Goal: Check status: Check status

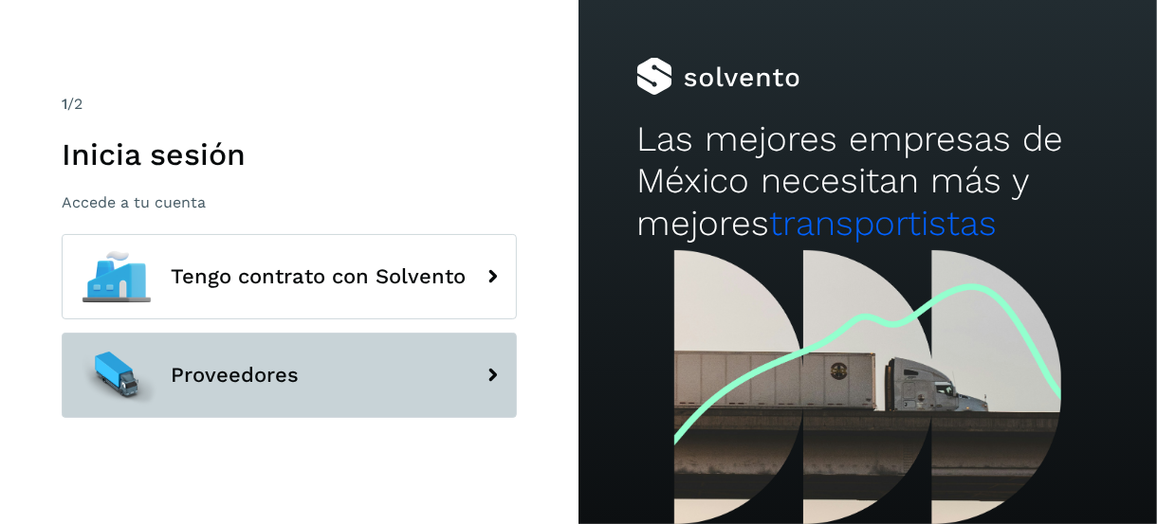
click at [215, 377] on span "Proveedores" at bounding box center [235, 375] width 128 height 23
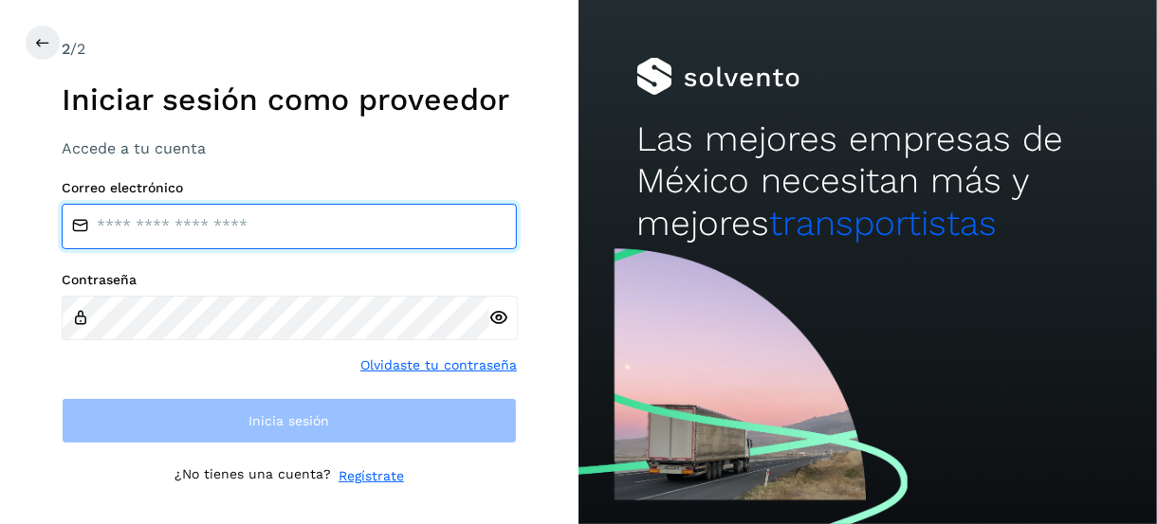
type input "**********"
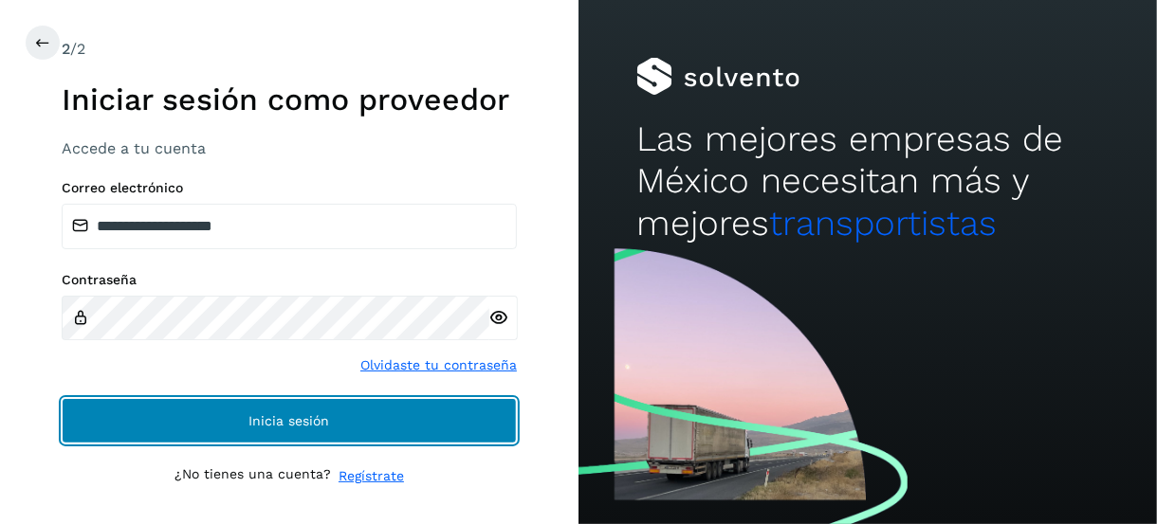
click at [265, 409] on button "Inicia sesión" at bounding box center [289, 421] width 455 height 46
click at [265, 406] on button "Inicia sesión" at bounding box center [289, 421] width 455 height 46
click at [264, 406] on button "Inicia sesión" at bounding box center [289, 421] width 455 height 46
click at [264, 405] on button "Inicia sesión" at bounding box center [289, 421] width 455 height 46
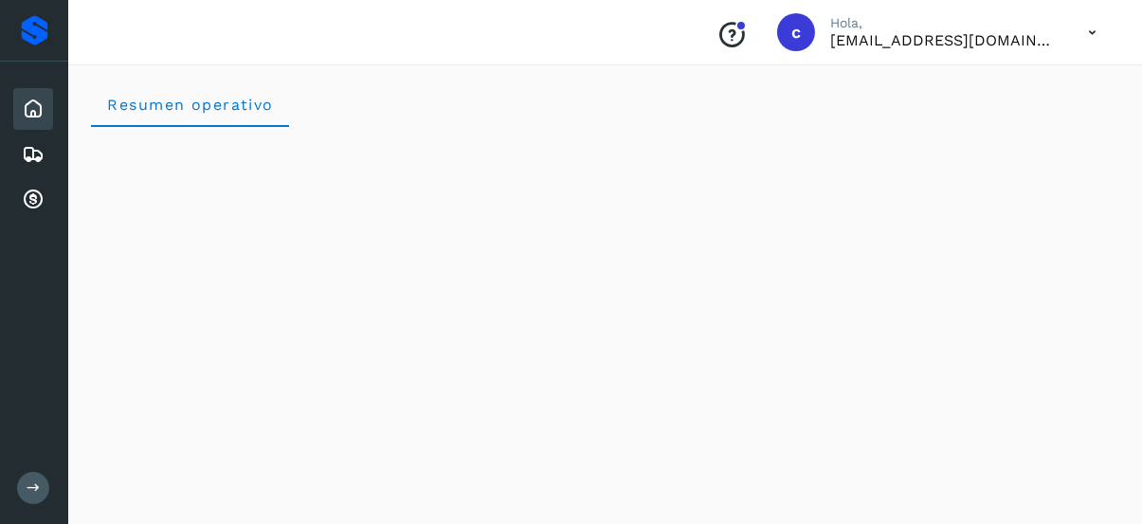
click at [389, 100] on div "Resumen operativo" at bounding box center [605, 105] width 1029 height 46
click at [43, 151] on icon at bounding box center [33, 154] width 23 height 23
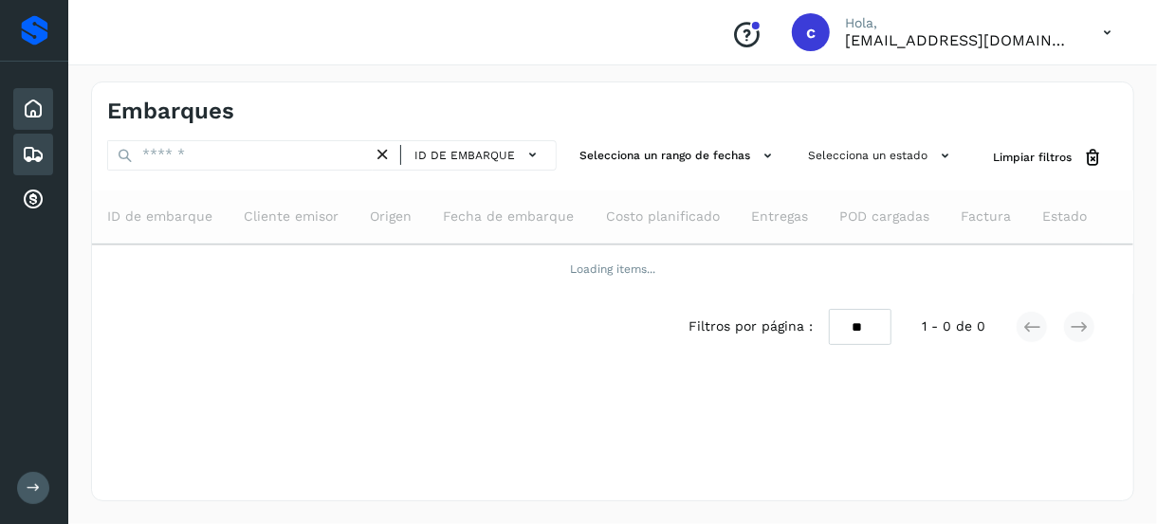
click at [27, 117] on icon at bounding box center [33, 109] width 23 height 23
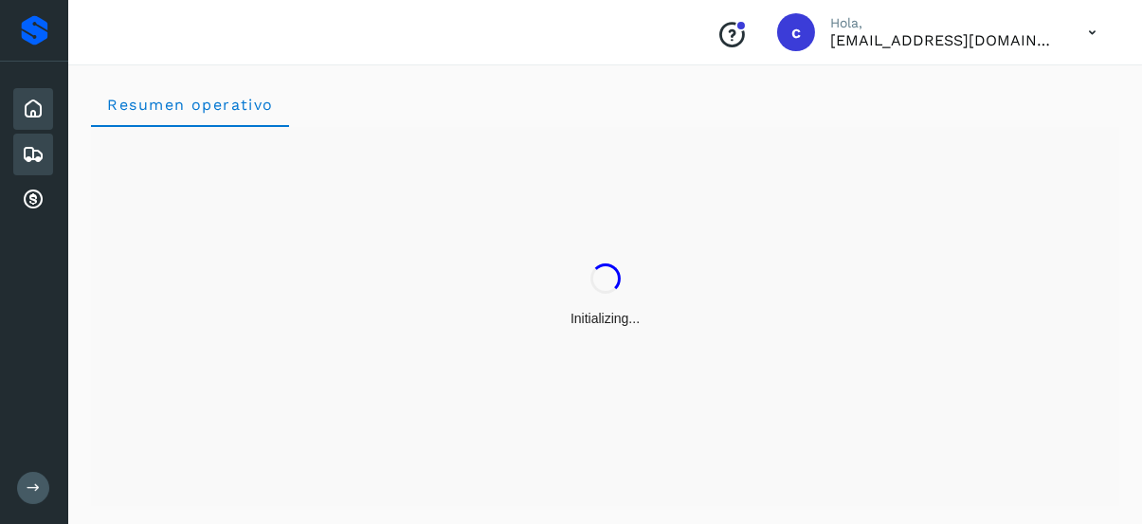
click at [16, 150] on div "Embarques" at bounding box center [33, 155] width 40 height 42
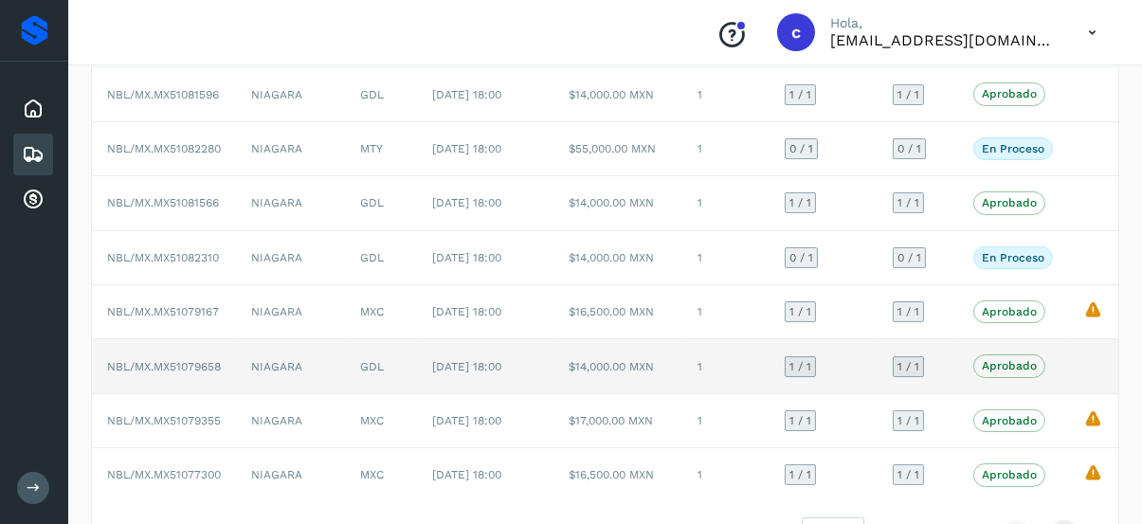
scroll to position [343, 0]
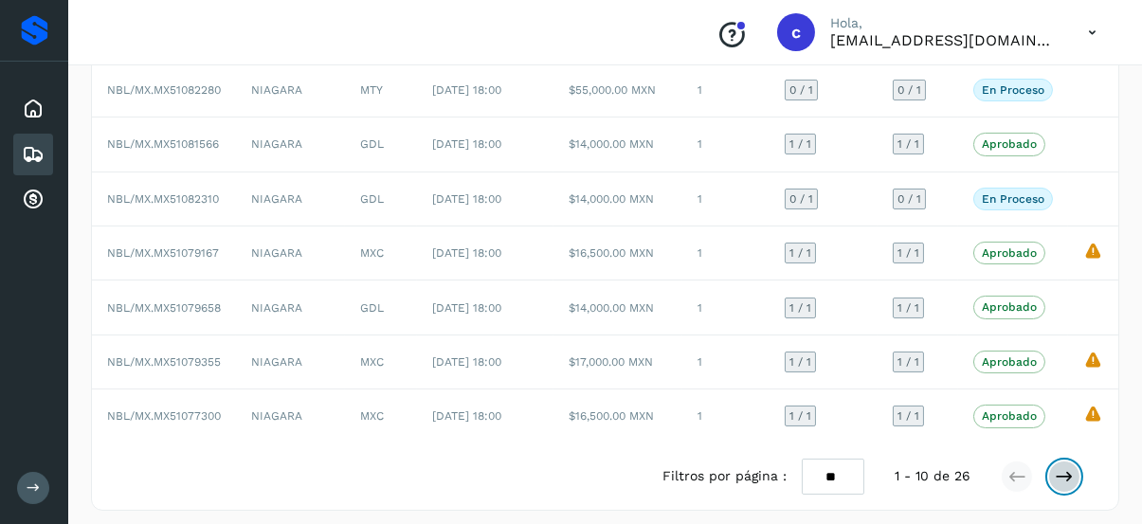
click at [1065, 467] on icon at bounding box center [1064, 476] width 19 height 19
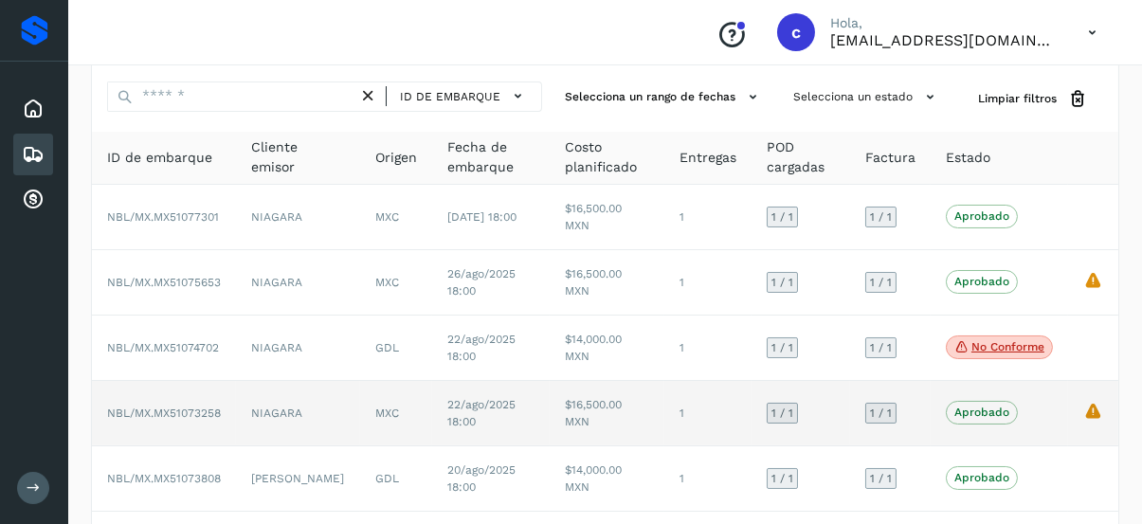
scroll to position [0, 0]
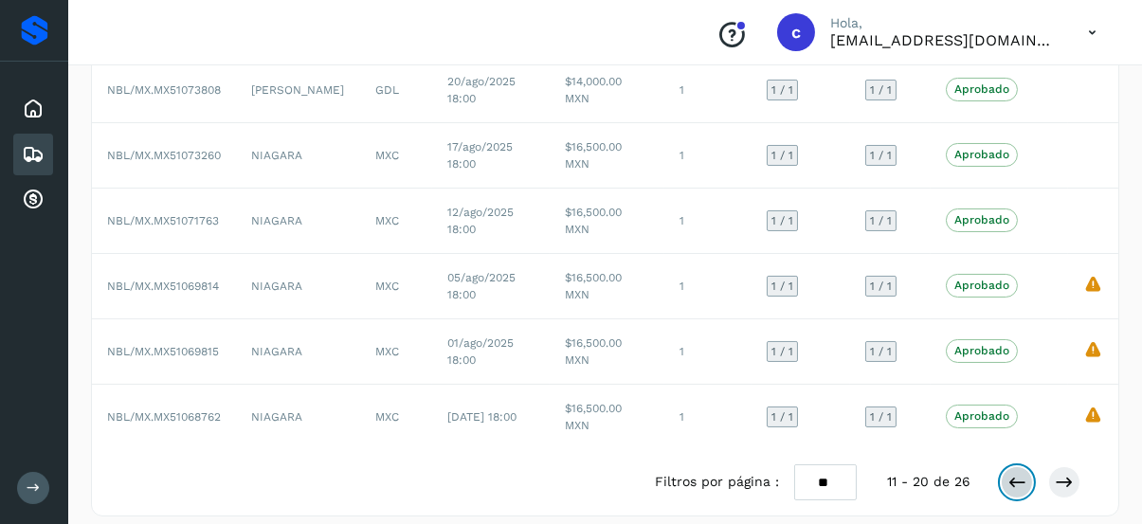
click at [1012, 473] on icon at bounding box center [1017, 482] width 19 height 19
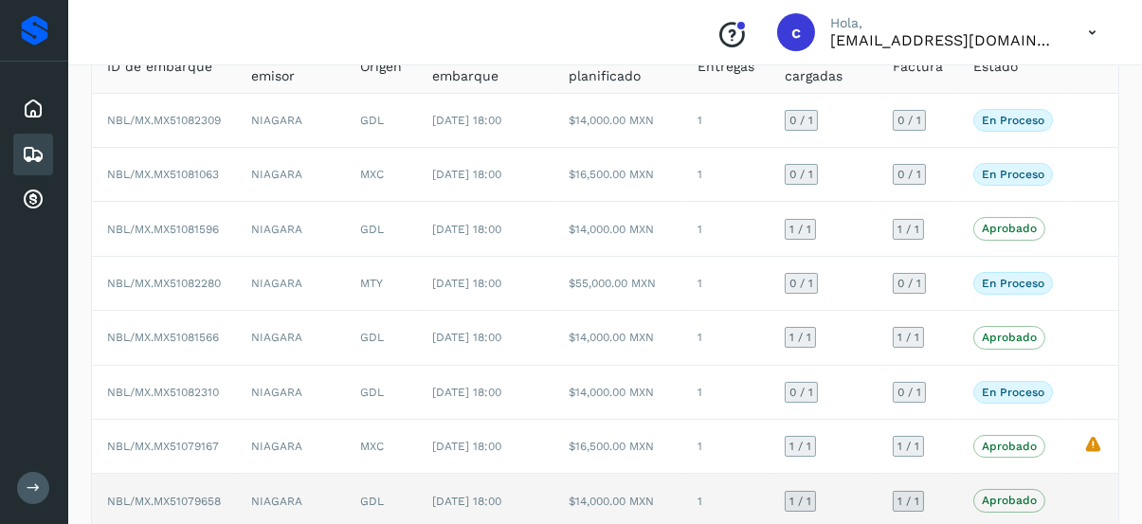
scroll to position [190, 0]
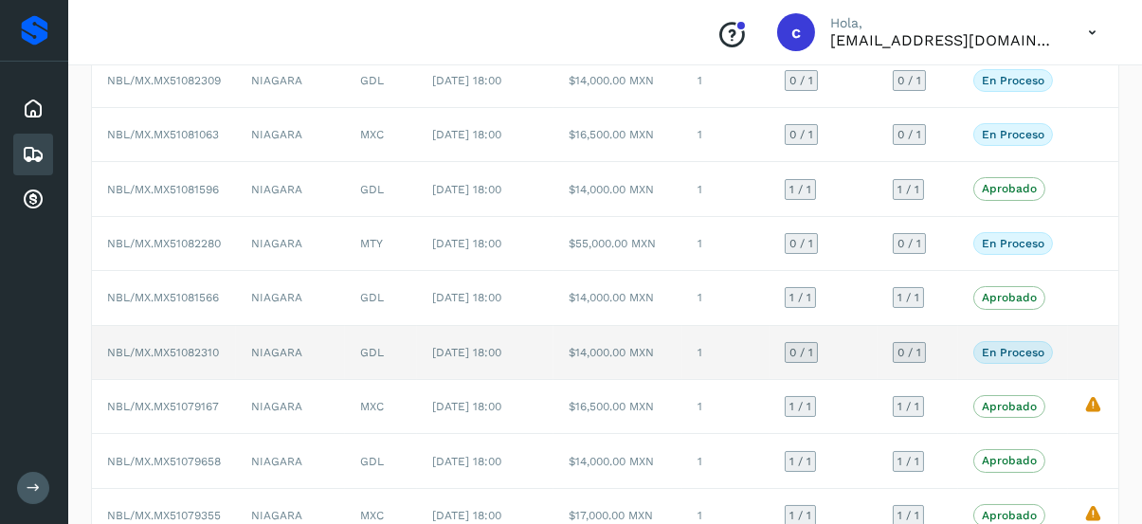
click at [994, 346] on p "En proceso" at bounding box center [1013, 352] width 63 height 13
click at [1022, 341] on span "En proceso" at bounding box center [1014, 352] width 80 height 23
click at [1014, 341] on span "En proceso" at bounding box center [1014, 352] width 80 height 23
click at [595, 342] on td "$14,000.00 MXN" at bounding box center [618, 353] width 129 height 54
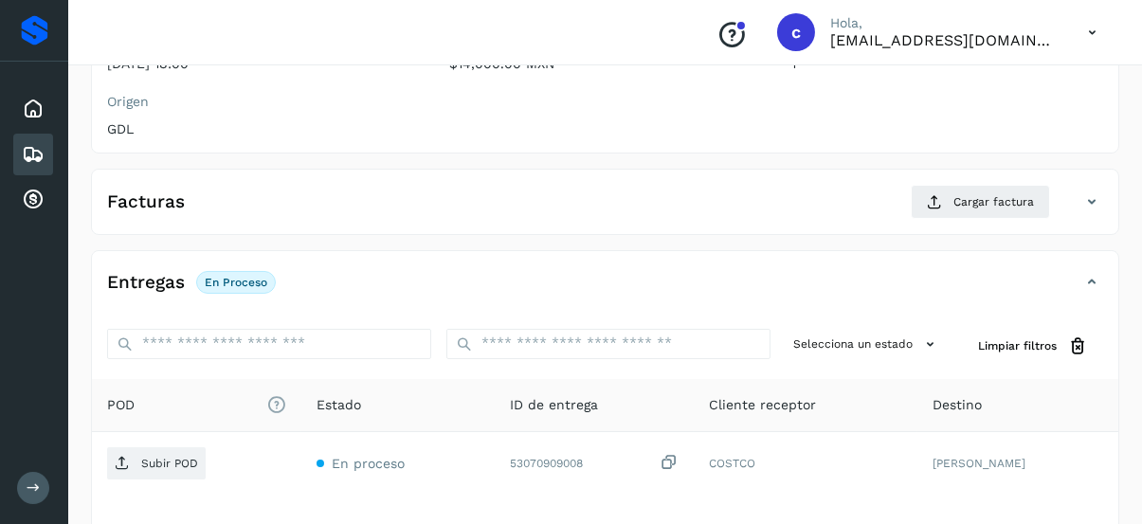
scroll to position [190, 0]
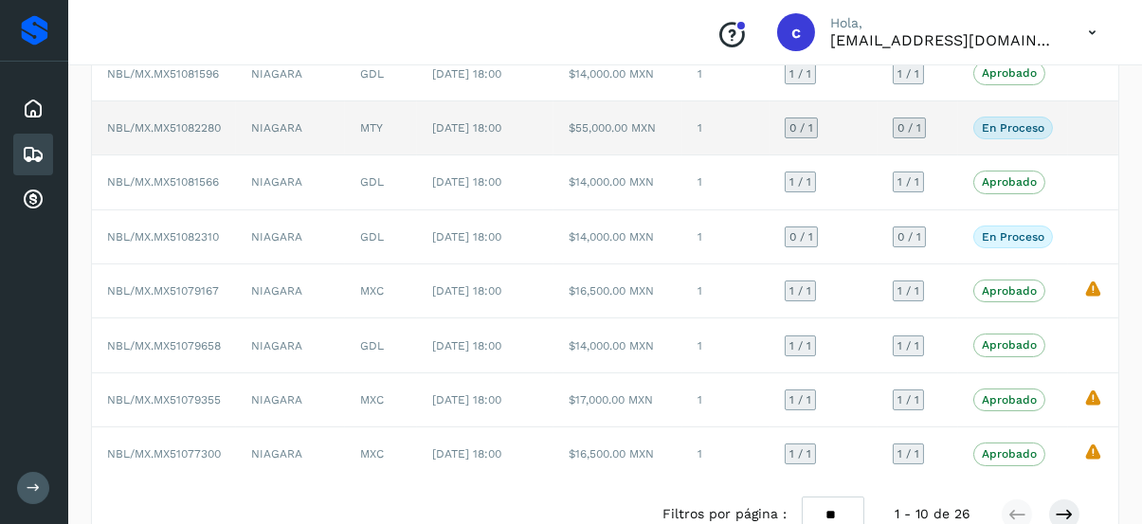
scroll to position [248, 0]
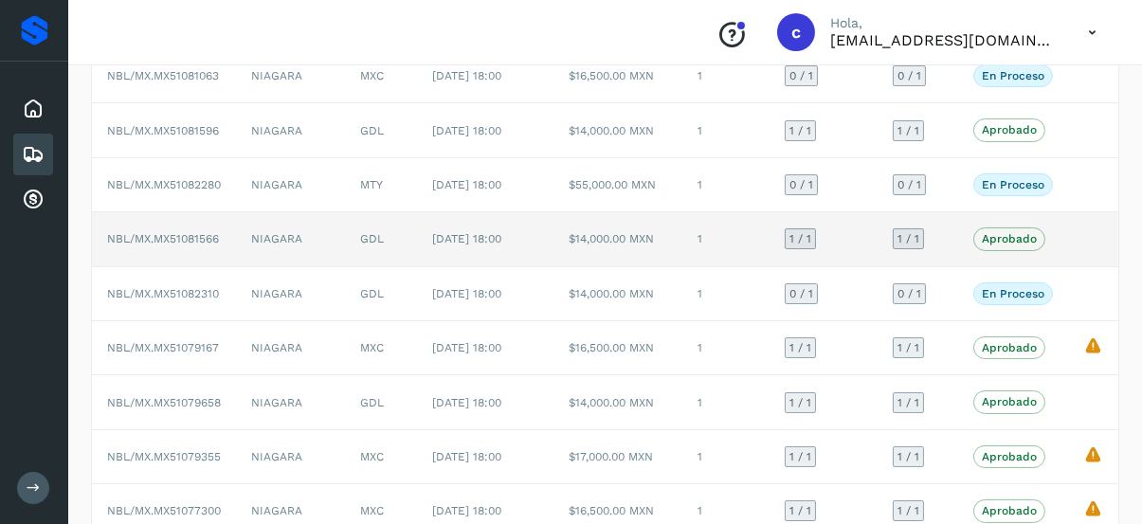
click at [458, 232] on span "[DATE] 18:00" at bounding box center [466, 238] width 69 height 13
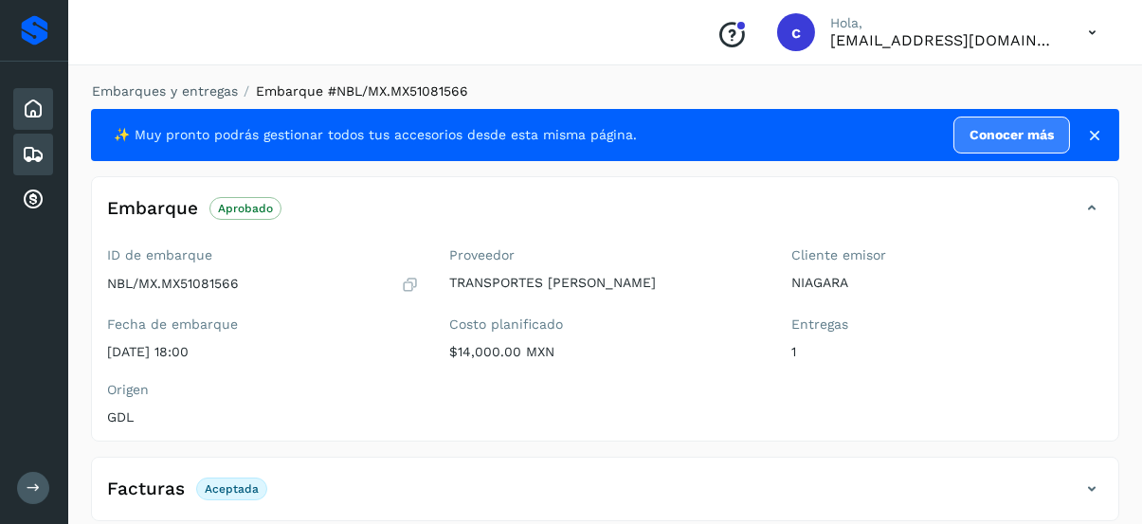
click at [28, 105] on icon at bounding box center [33, 109] width 23 height 23
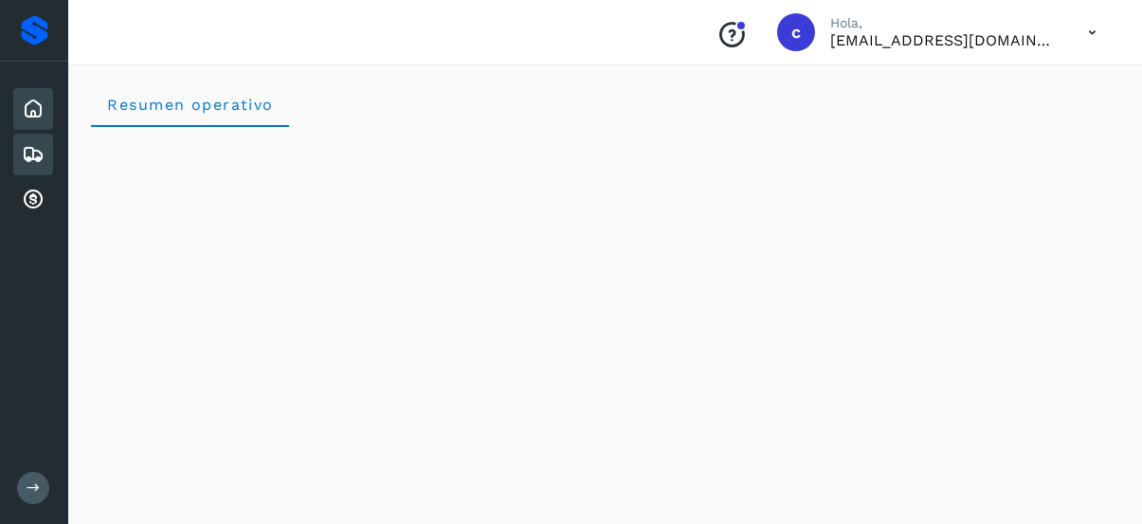
click at [39, 146] on icon at bounding box center [33, 154] width 23 height 23
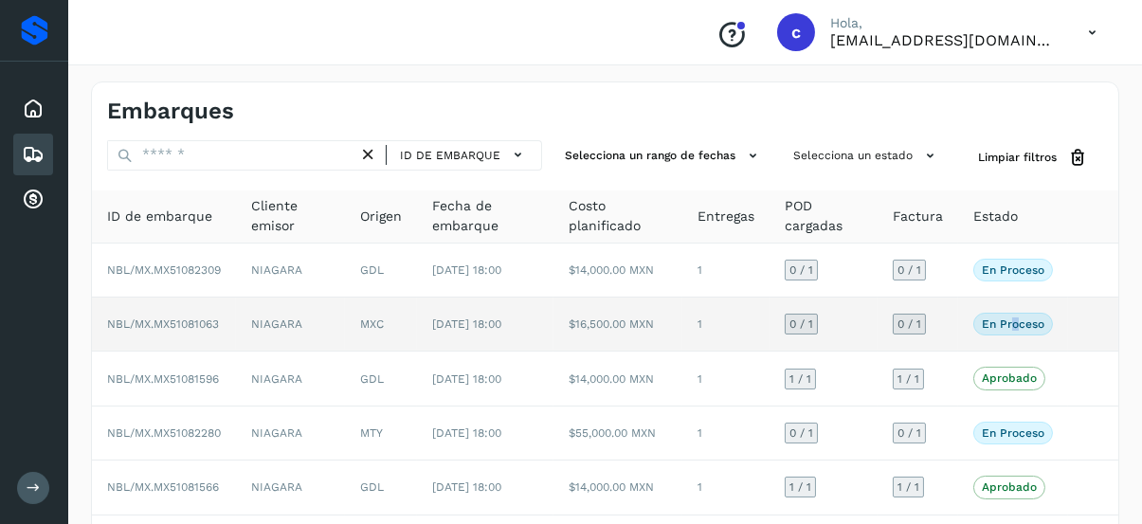
click at [1016, 318] on p "En proceso" at bounding box center [1013, 324] width 63 height 13
click at [990, 313] on span "En proceso" at bounding box center [1014, 324] width 80 height 23
click at [998, 308] on td "En proceso Verifica el estado de la factura o entregas asociadas a este embarque" at bounding box center [1014, 325] width 110 height 54
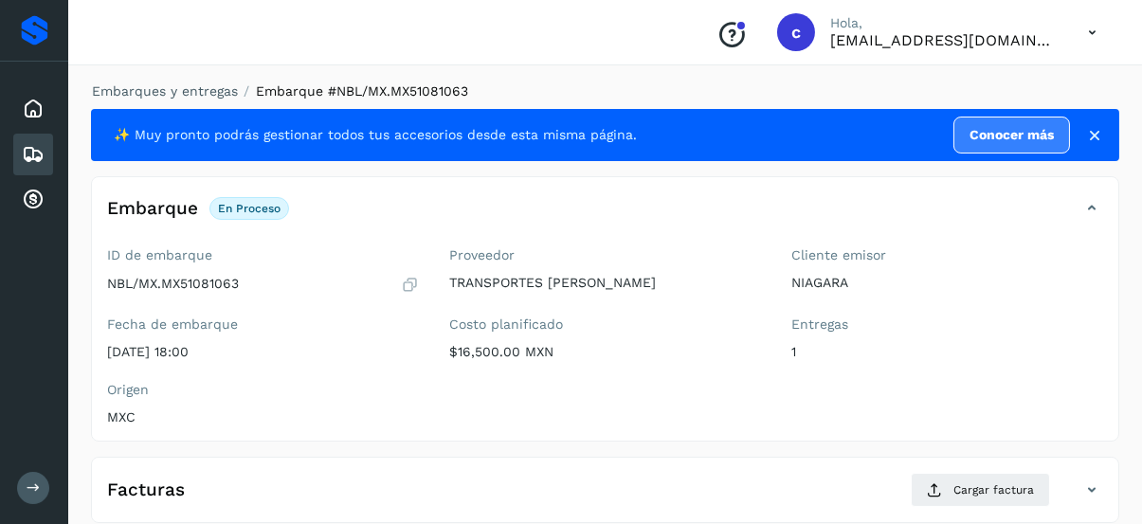
scroll to position [190, 0]
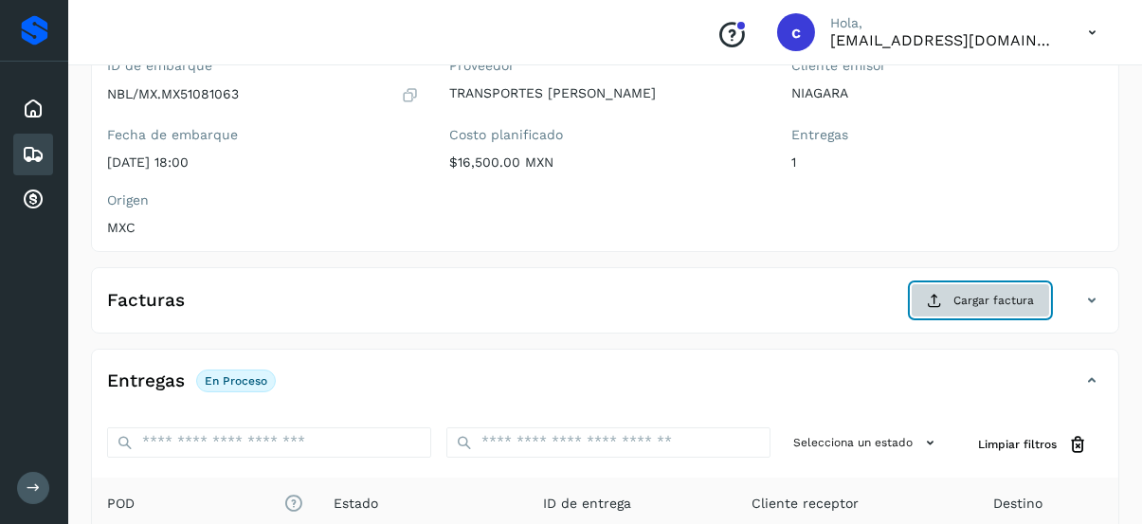
click at [984, 292] on span "Cargar factura" at bounding box center [994, 300] width 81 height 17
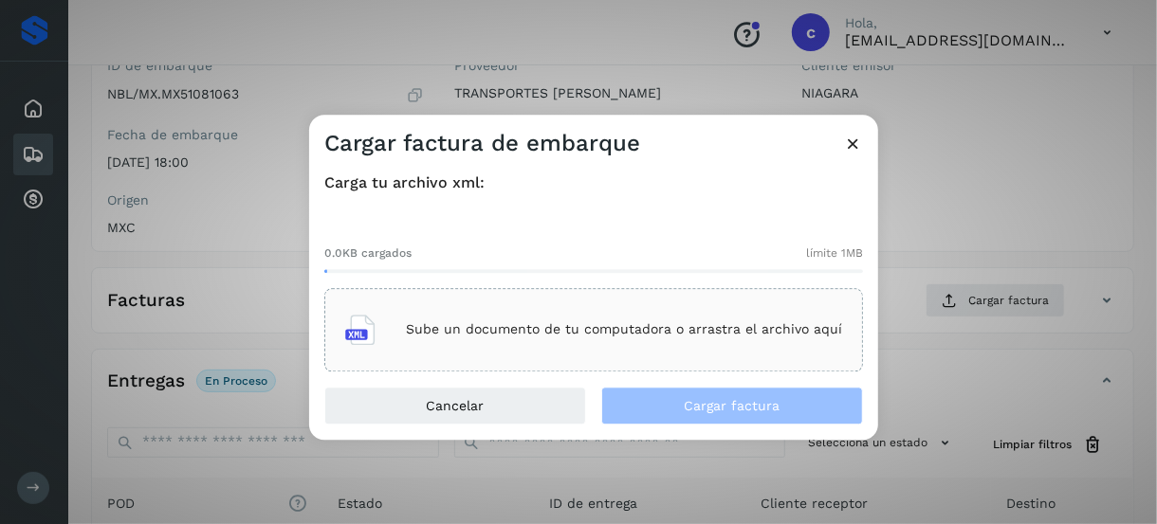
click at [502, 339] on div "Sube un documento de tu computadora o arrastra el archivo aquí" at bounding box center [593, 329] width 497 height 51
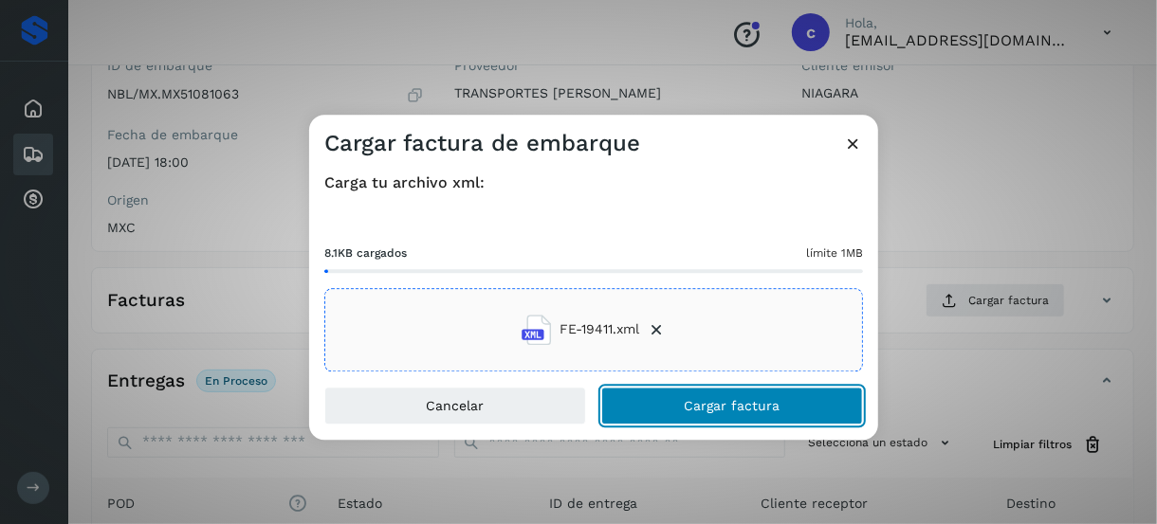
click at [671, 397] on button "Cargar factura" at bounding box center [732, 406] width 262 height 38
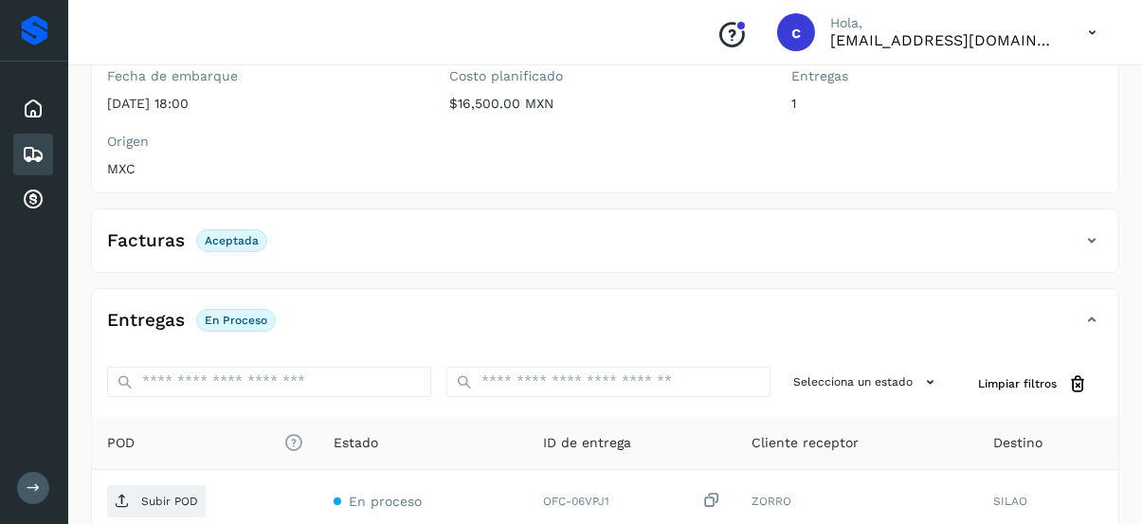
scroll to position [438, 0]
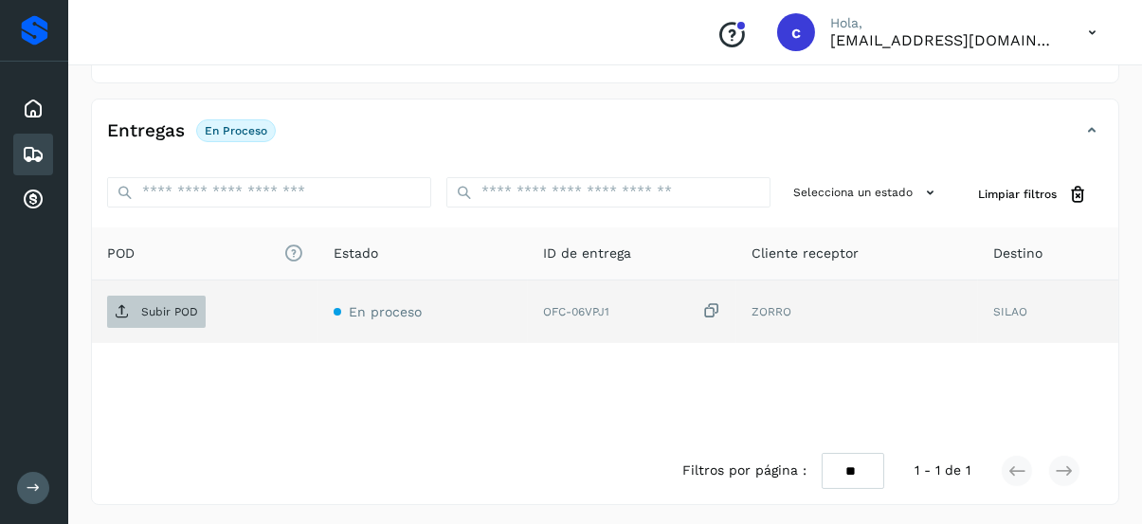
click at [130, 309] on span "Subir POD" at bounding box center [156, 312] width 99 height 30
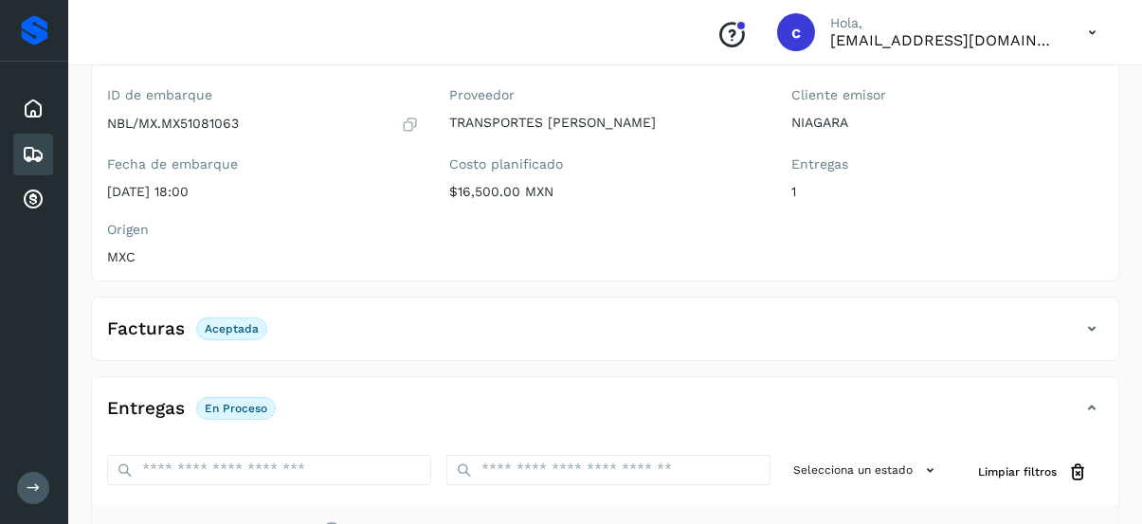
scroll to position [155, 0]
